Goal: Communication & Community: Ask a question

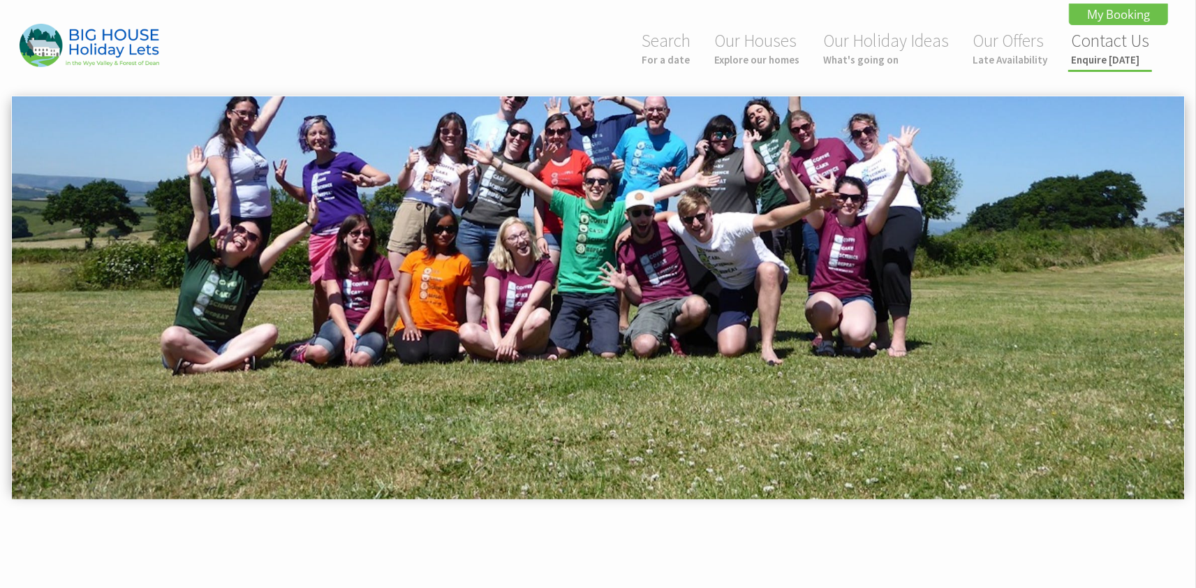
click at [1105, 42] on link "Contact Us Enquire today" at bounding box center [1110, 47] width 78 height 37
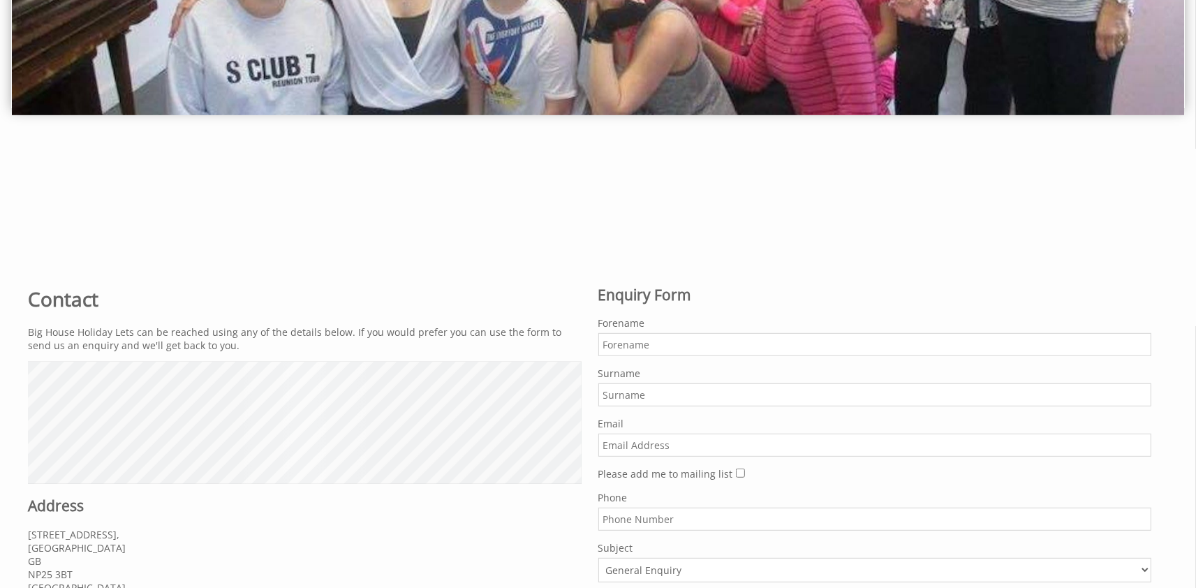
scroll to position [384, 0]
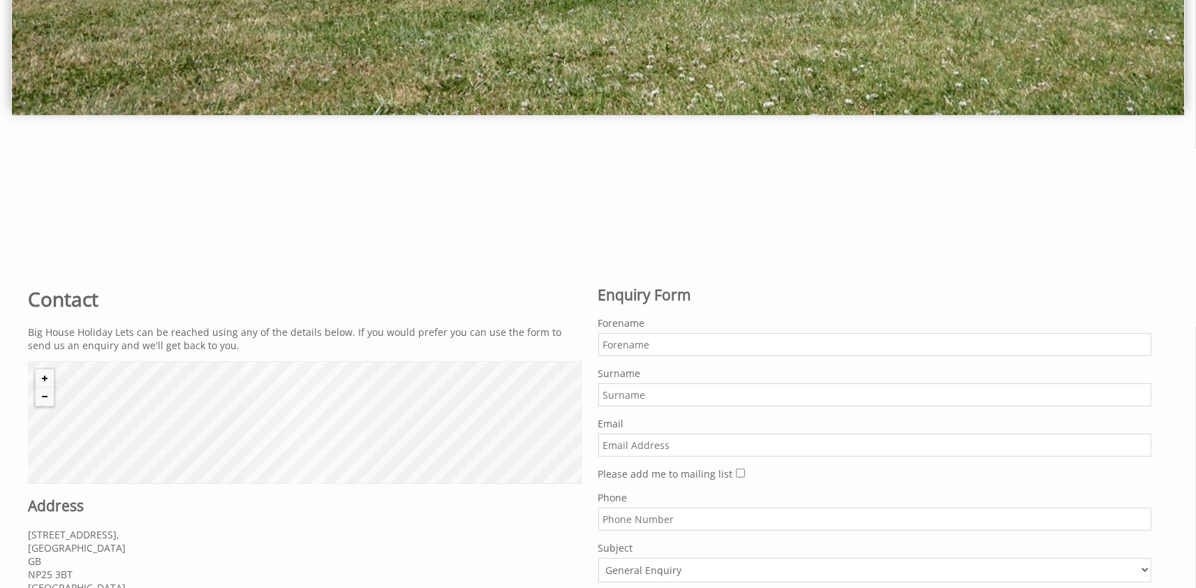
paste input "[PERSON_NAME] <[EMAIL_ADDRESS][DOMAIN_NAME]>"
type input "[PERSON_NAME] <[EMAIL_ADDRESS][DOMAIN_NAME]>"
click at [657, 342] on input "Forename" at bounding box center [875, 344] width 554 height 23
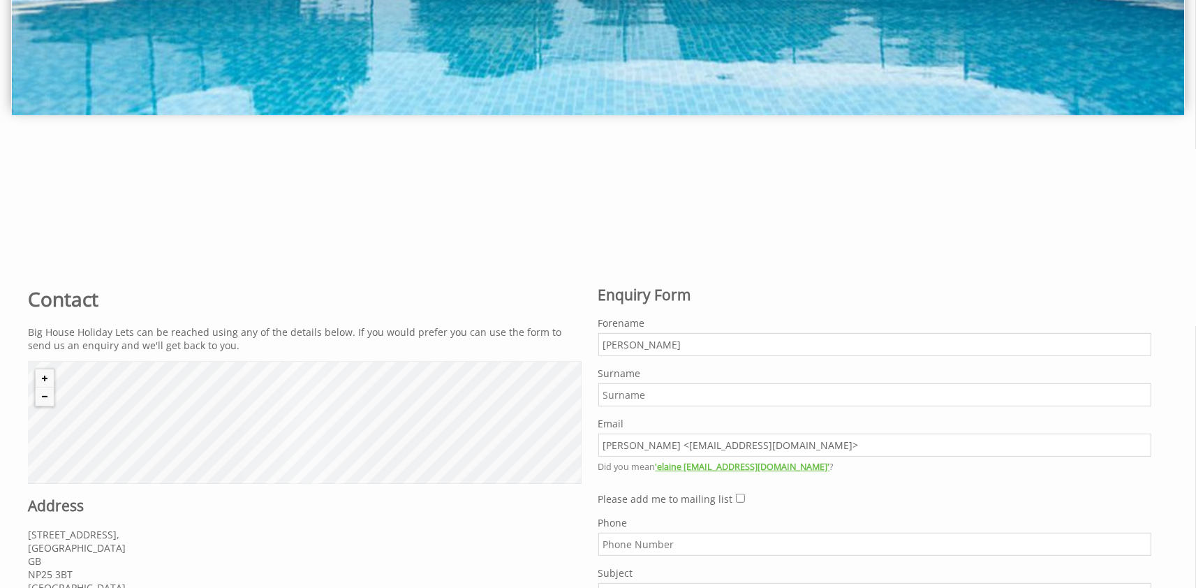
type input "[PERSON_NAME]"
click at [632, 395] on input "Surname" at bounding box center [875, 394] width 554 height 23
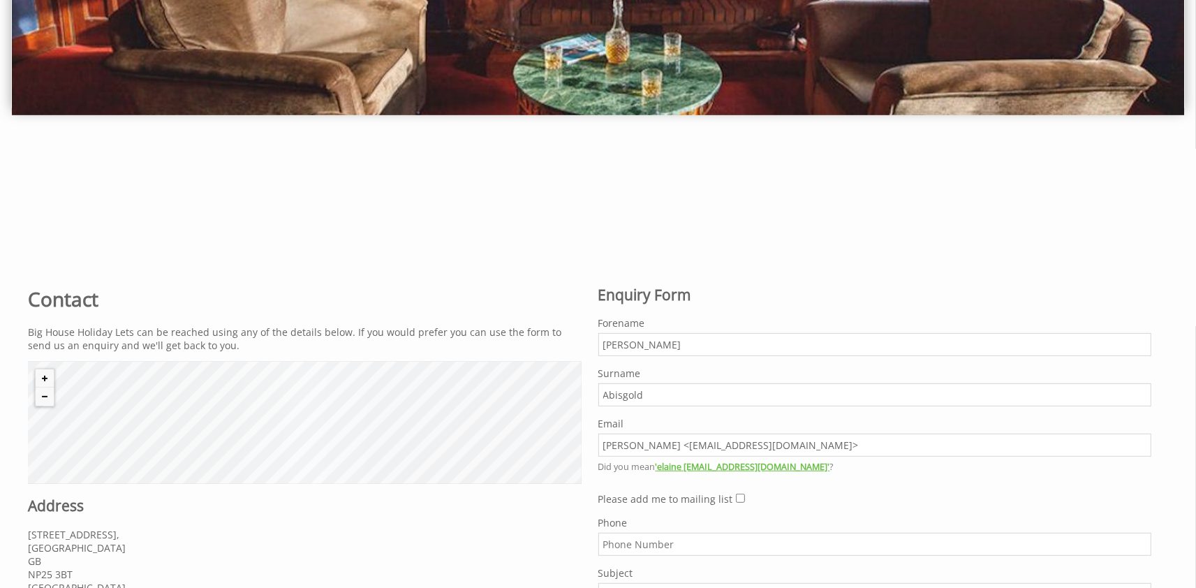
type input "Abisgold"
click at [680, 443] on input "[PERSON_NAME] <[EMAIL_ADDRESS][DOMAIN_NAME]>" at bounding box center [875, 445] width 554 height 23
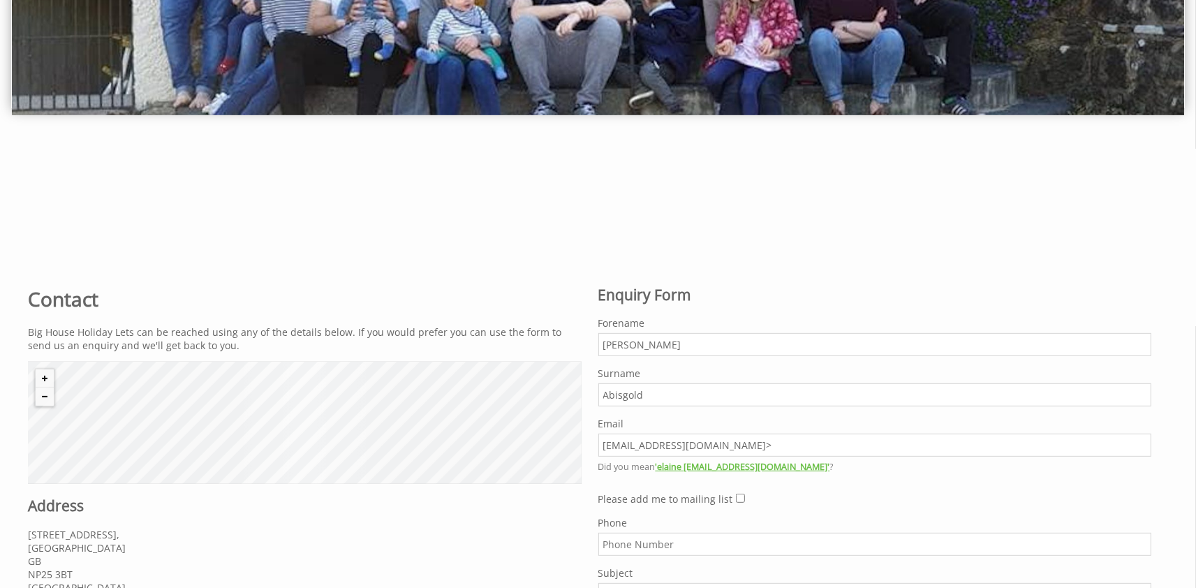
click at [757, 446] on input "[EMAIL_ADDRESS][DOMAIN_NAME]>" at bounding box center [875, 445] width 554 height 23
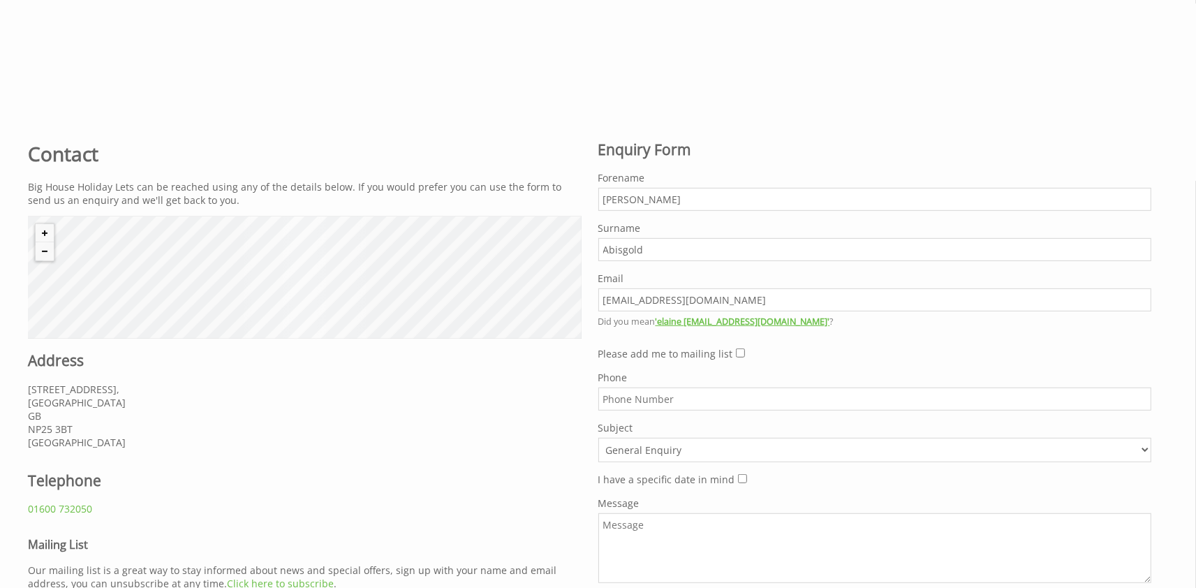
scroll to position [538, 0]
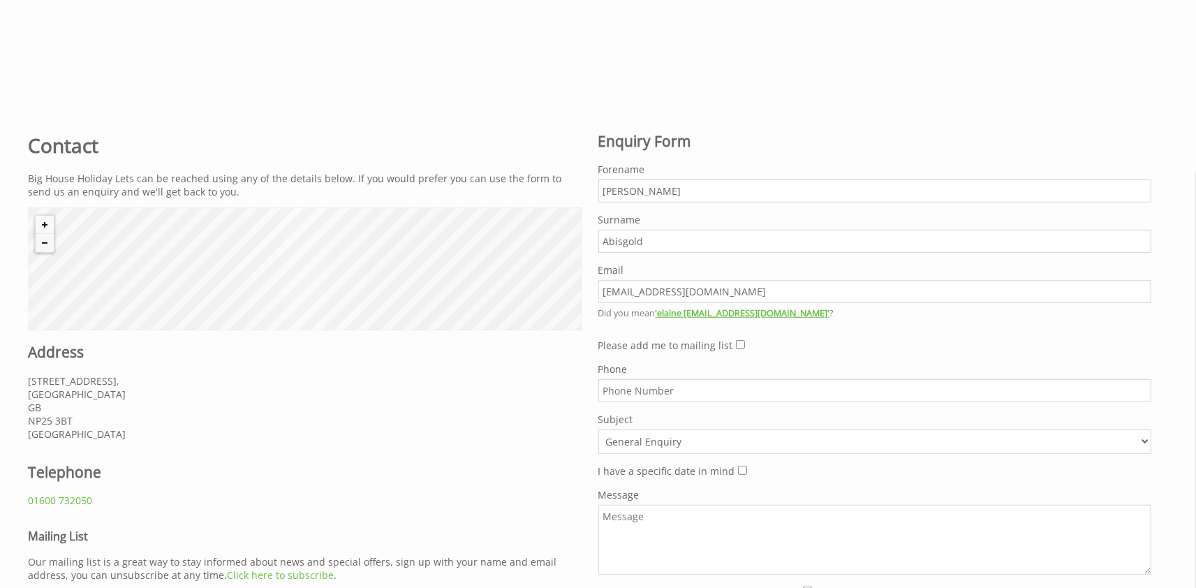
type input "[EMAIL_ADDRESS][DOMAIN_NAME]"
click at [732, 342] on form "Do not fill in this field Forename [PERSON_NAME] Surname [PERSON_NAME] Email [E…" at bounding box center [875, 401] width 554 height 477
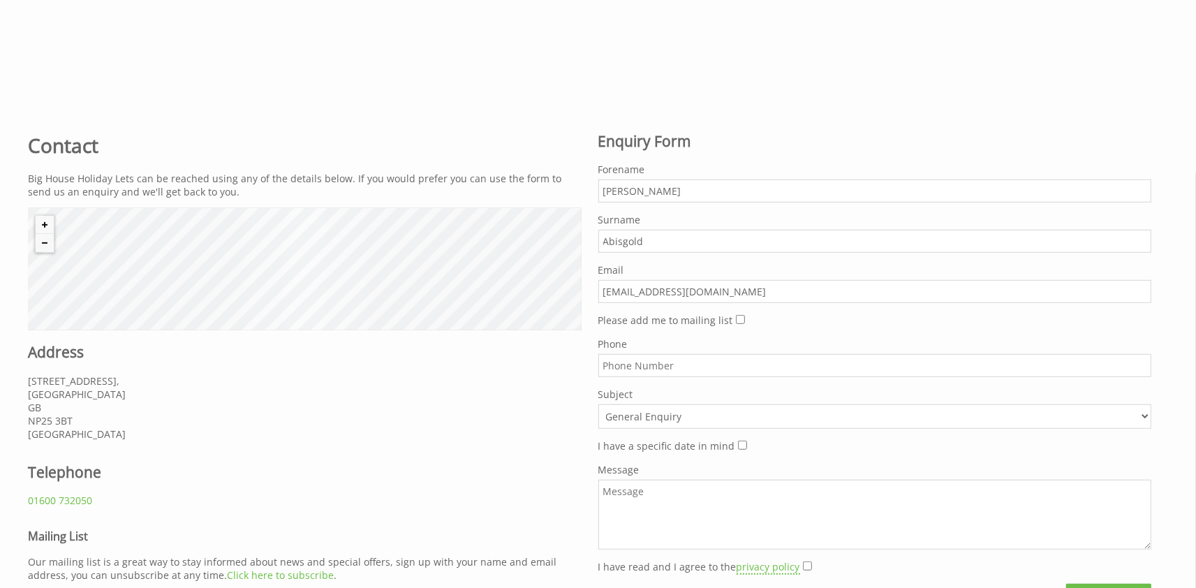
click at [677, 516] on textarea "Message" at bounding box center [875, 515] width 554 height 70
type textarea "vd\svs\v"
click at [807, 561] on input "I have read and I agree to the privacy policy" at bounding box center [807, 565] width 9 height 9
checkbox input "true"
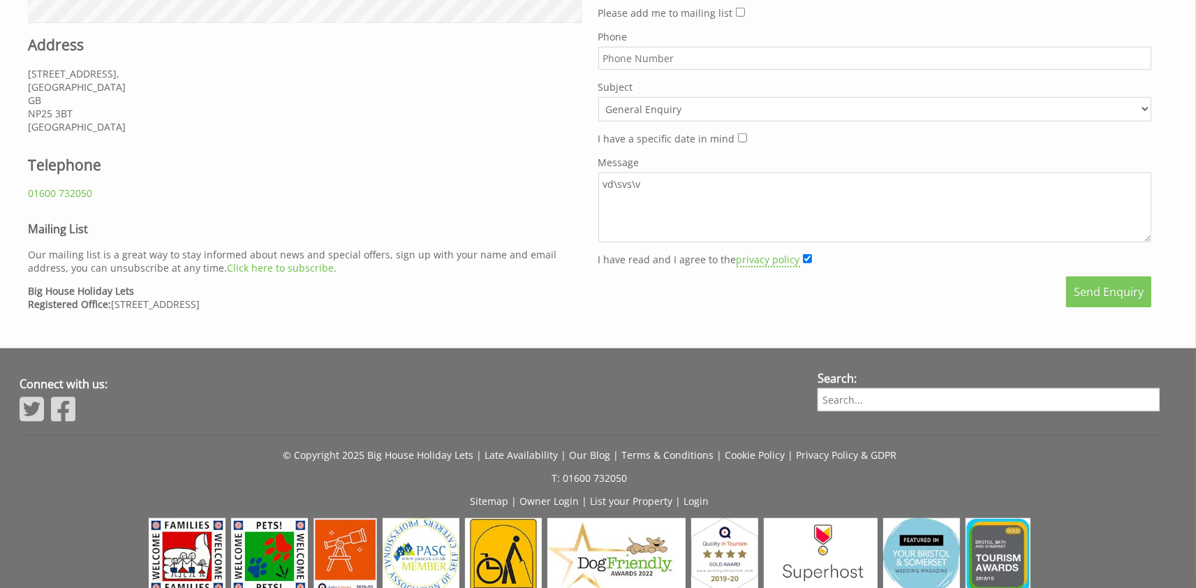
click at [1101, 283] on button "Send Enquiry" at bounding box center [1108, 291] width 85 height 31
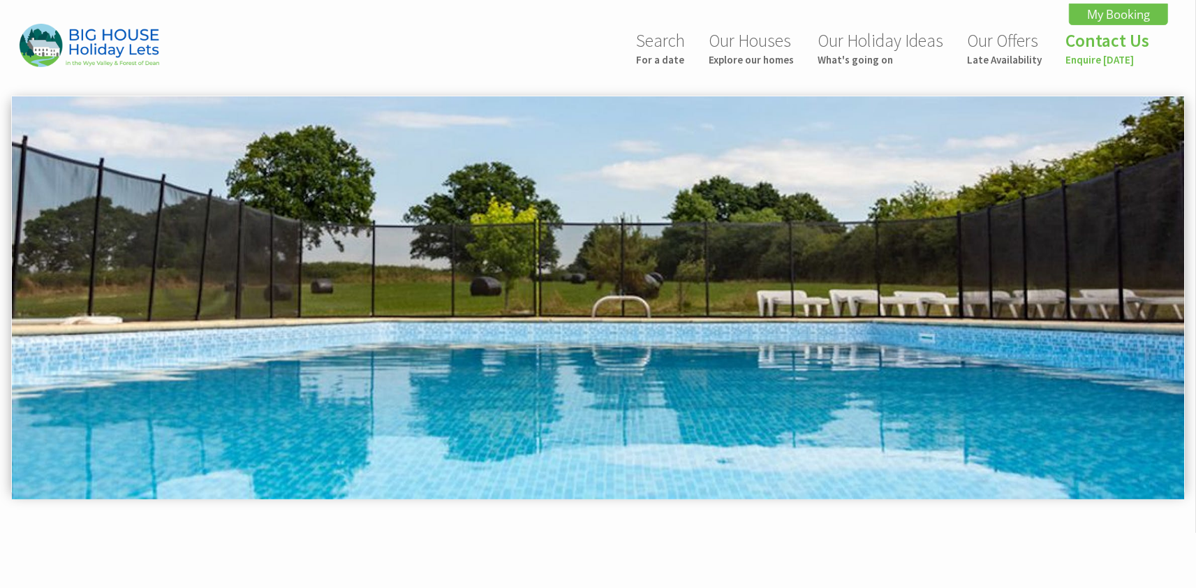
scroll to position [0, 89]
